Goal: Task Accomplishment & Management: Use online tool/utility

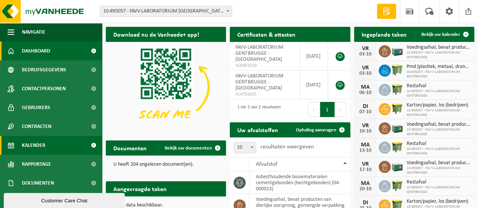
click at [34, 144] on span "Kalender" at bounding box center [33, 145] width 23 height 19
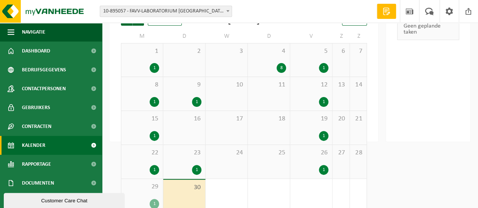
scroll to position [75, 0]
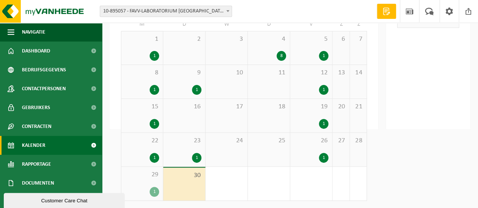
click at [151, 193] on div "1" at bounding box center [154, 192] width 9 height 10
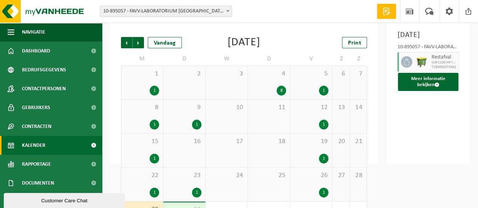
scroll to position [37, 0]
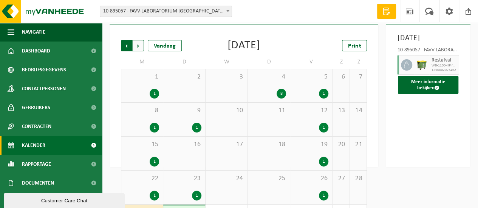
click at [138, 46] on span "Volgende" at bounding box center [138, 45] width 11 height 11
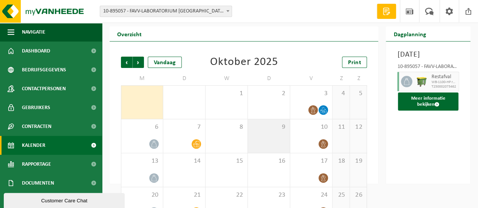
scroll to position [18, 0]
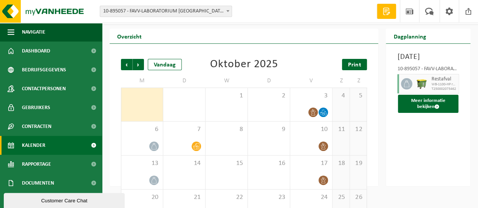
click at [355, 65] on span "Print" at bounding box center [354, 65] width 13 height 6
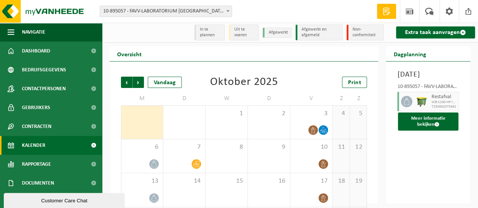
scroll to position [0, 0]
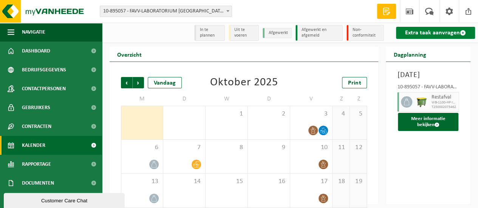
click at [427, 32] on link "Extra taak aanvragen" at bounding box center [435, 33] width 79 height 12
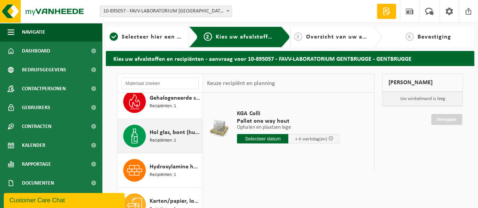
click at [161, 137] on span "Recipiënten: 1" at bounding box center [163, 140] width 26 height 7
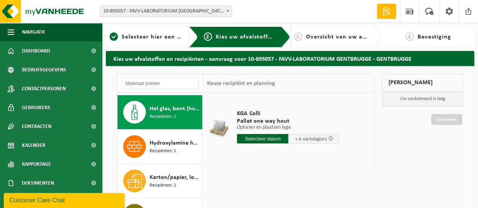
scroll to position [308, 0]
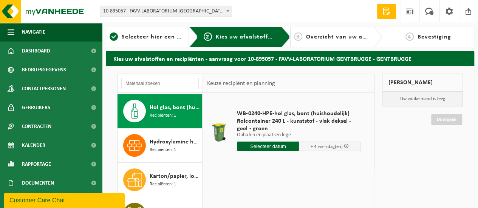
click at [277, 147] on input "text" at bounding box center [268, 146] width 62 height 9
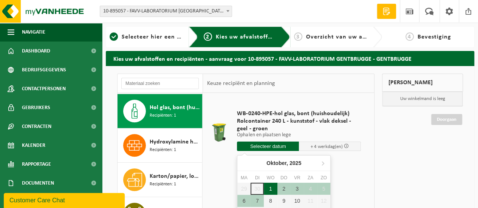
click at [270, 191] on div "1" at bounding box center [270, 189] width 13 height 12
type input "Van 2025-10-01"
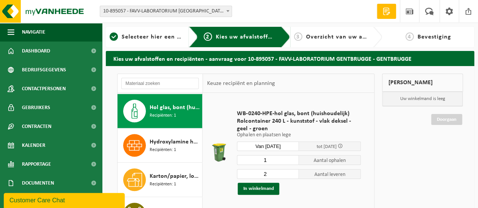
type input "1"
click at [294, 160] on input "1" at bounding box center [268, 160] width 62 height 10
type input "1"
click at [293, 176] on input "1" at bounding box center [268, 174] width 62 height 10
click at [263, 190] on button "In winkelmand" at bounding box center [259, 189] width 42 height 12
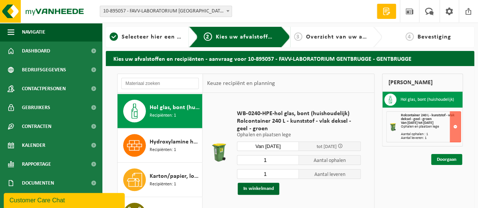
click at [444, 159] on link "Doorgaan" at bounding box center [446, 159] width 31 height 11
